Goal: Task Accomplishment & Management: Complete application form

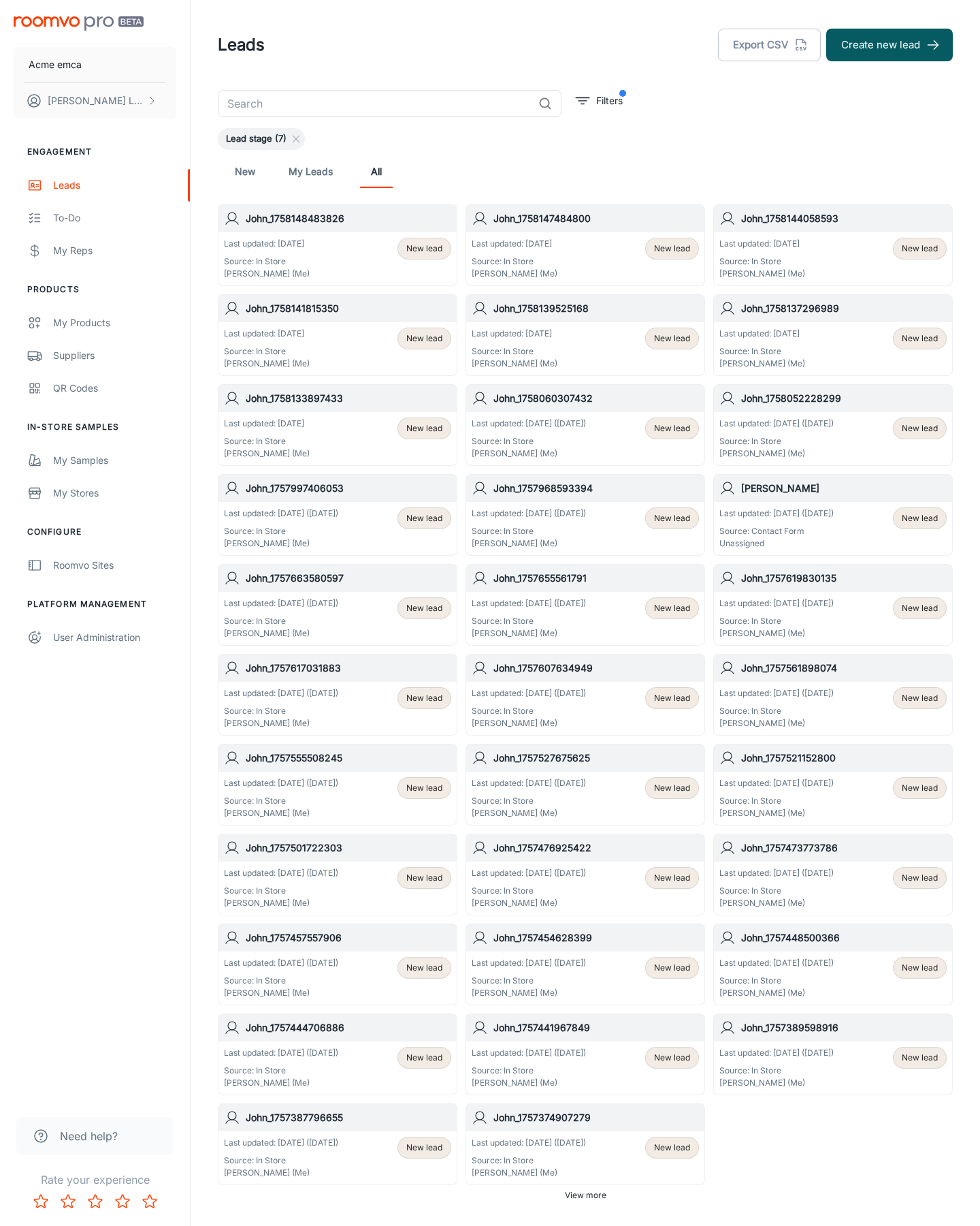
click at [890, 45] on button "Create new lead" at bounding box center [890, 45] width 127 height 33
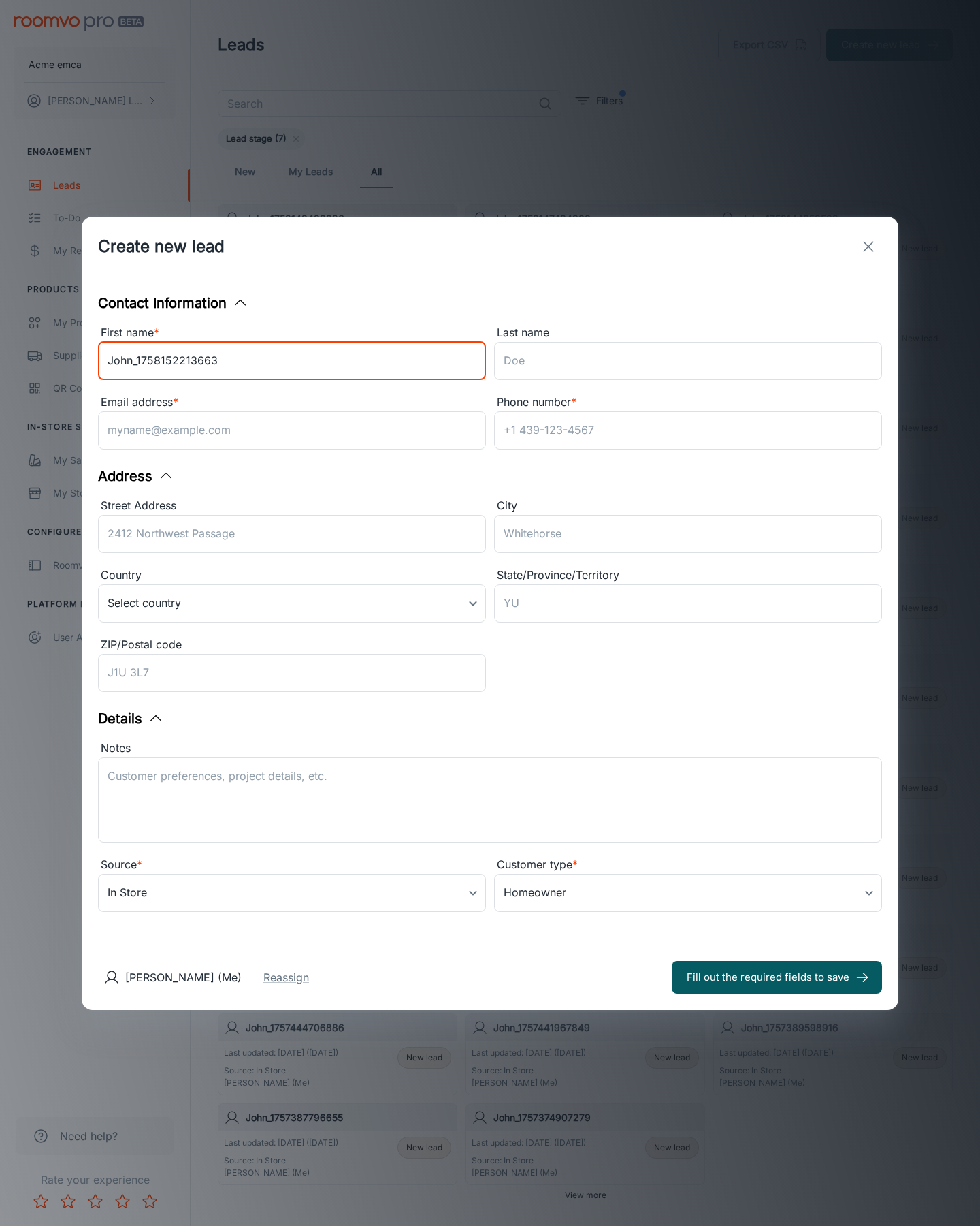
type input "John_1758152213663"
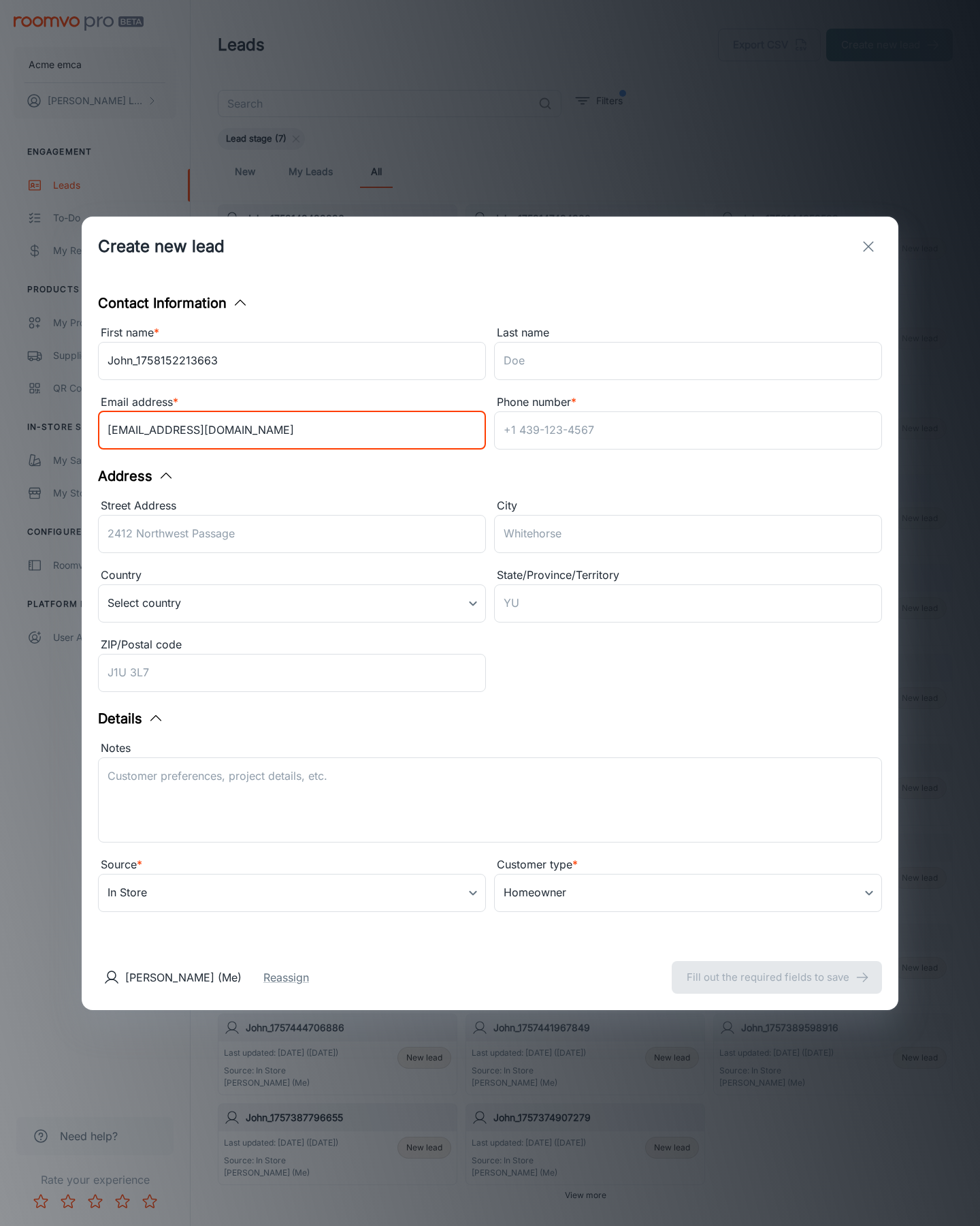
type input "[EMAIL_ADDRESS][DOMAIN_NAME]"
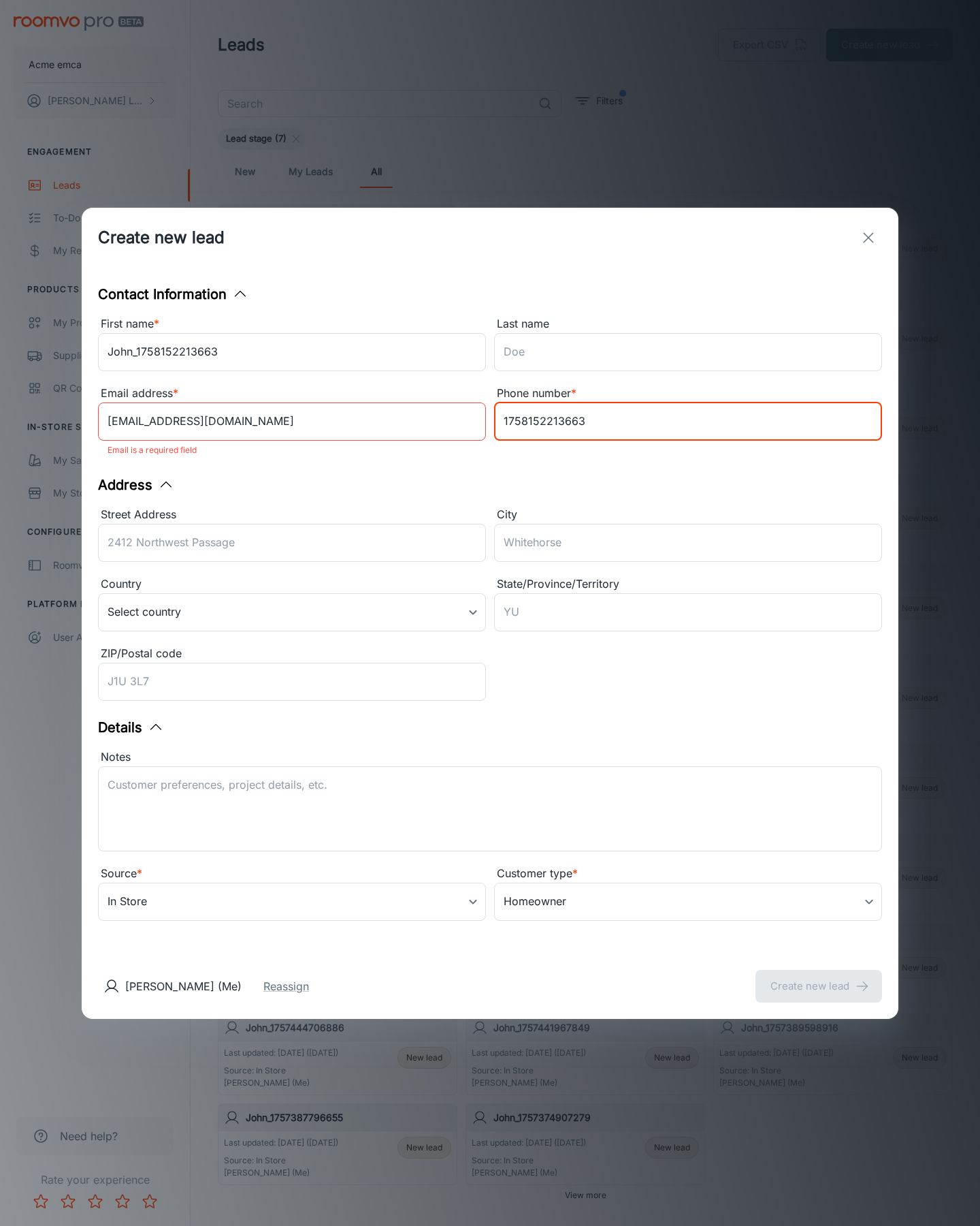
type input "1758152213663"
click at [819, 976] on button "Create new lead" at bounding box center [819, 986] width 127 height 33
